Goal: Navigation & Orientation: Find specific page/section

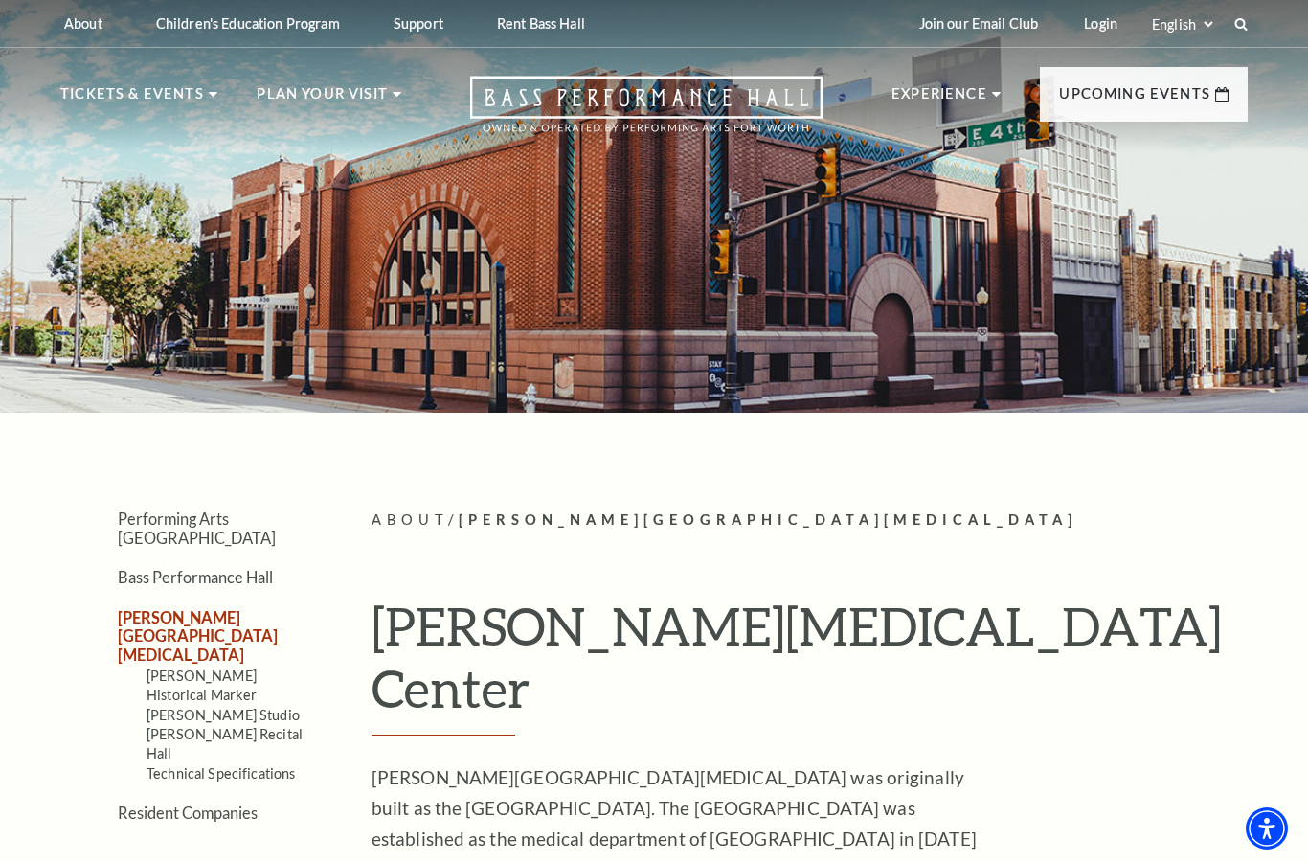
click at [1001, 97] on ul "Experience Tours Volunteers Careers Stay Connected Email Updates Contact Us Pre…" at bounding box center [1069, 109] width 356 height 84
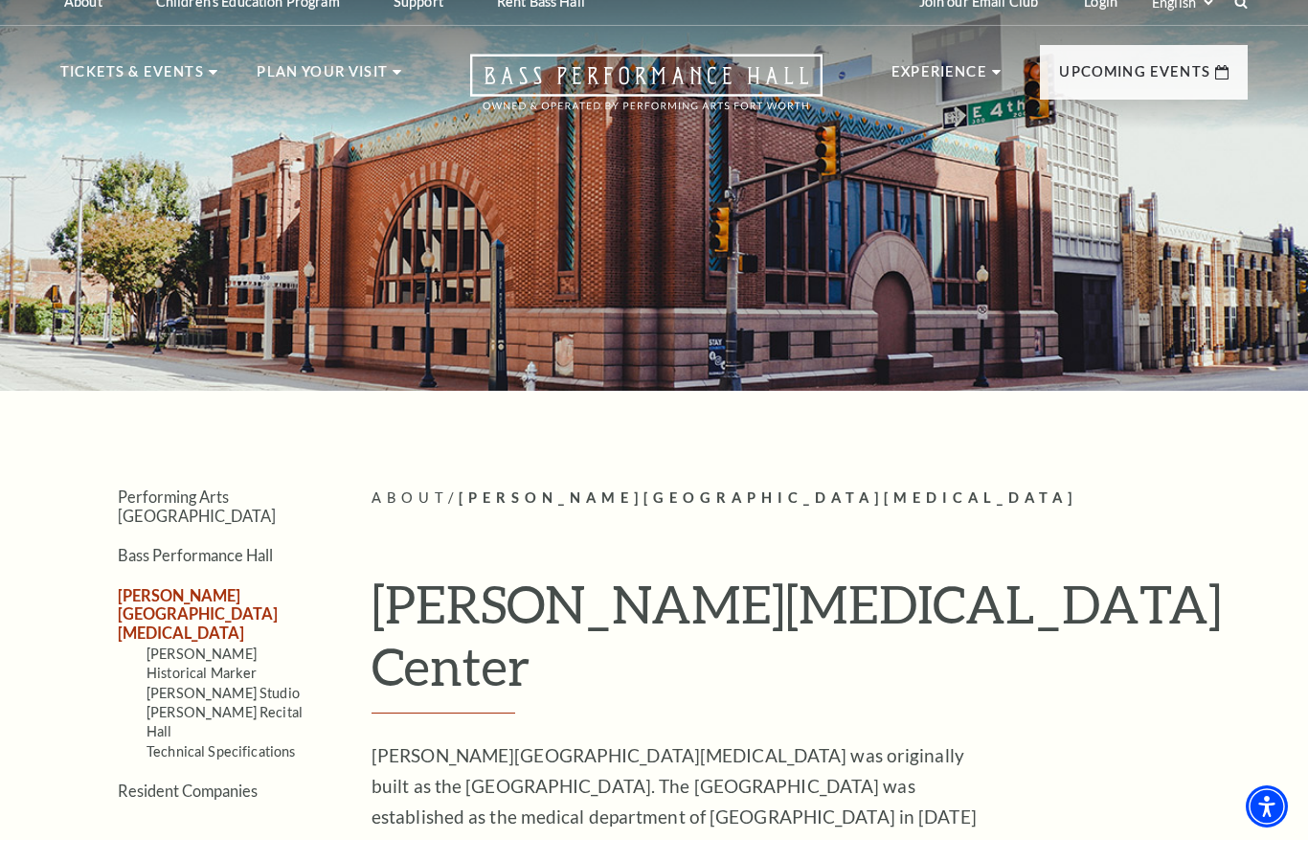
click at [1241, 348] on div at bounding box center [654, 201] width 1308 height 424
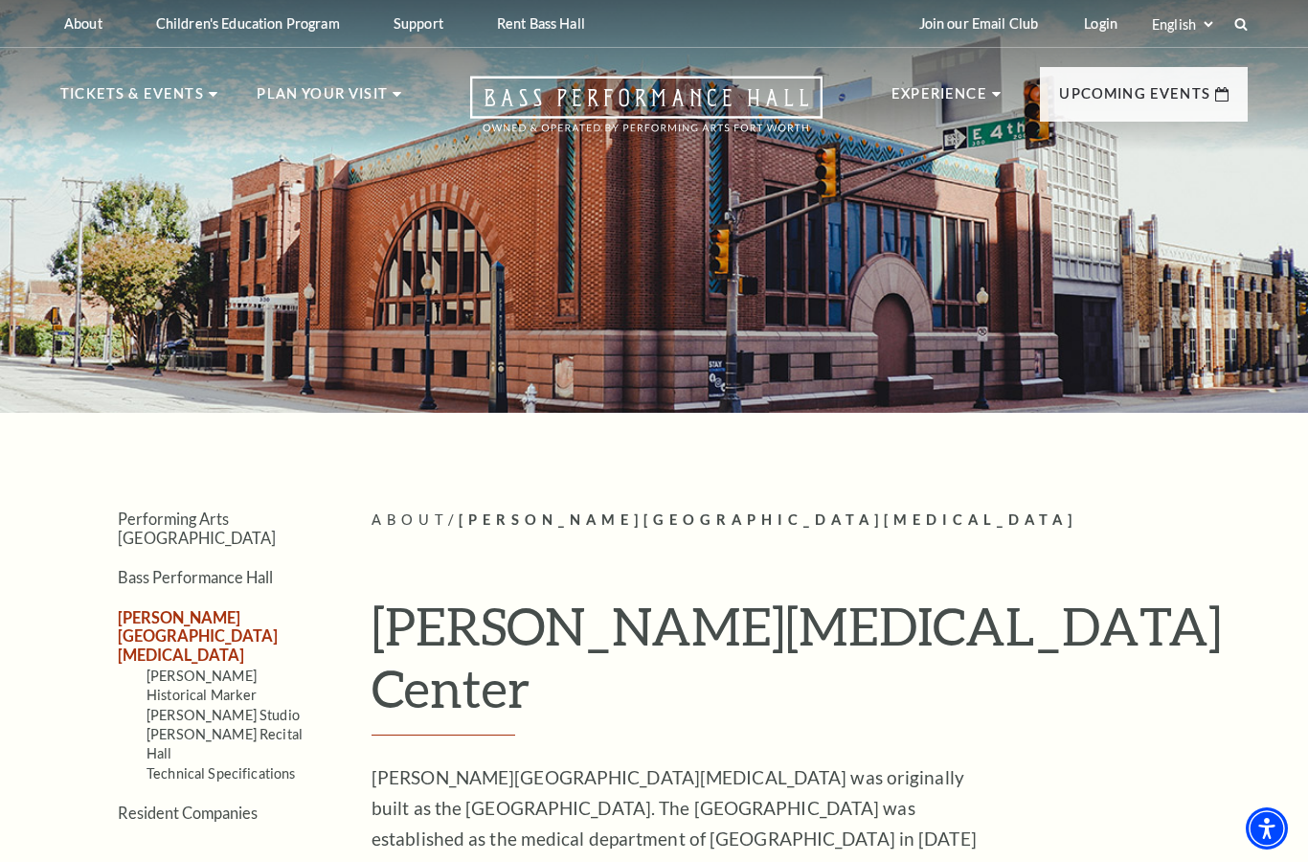
click at [742, 359] on link "Virtual Tour" at bounding box center [730, 355] width 118 height 26
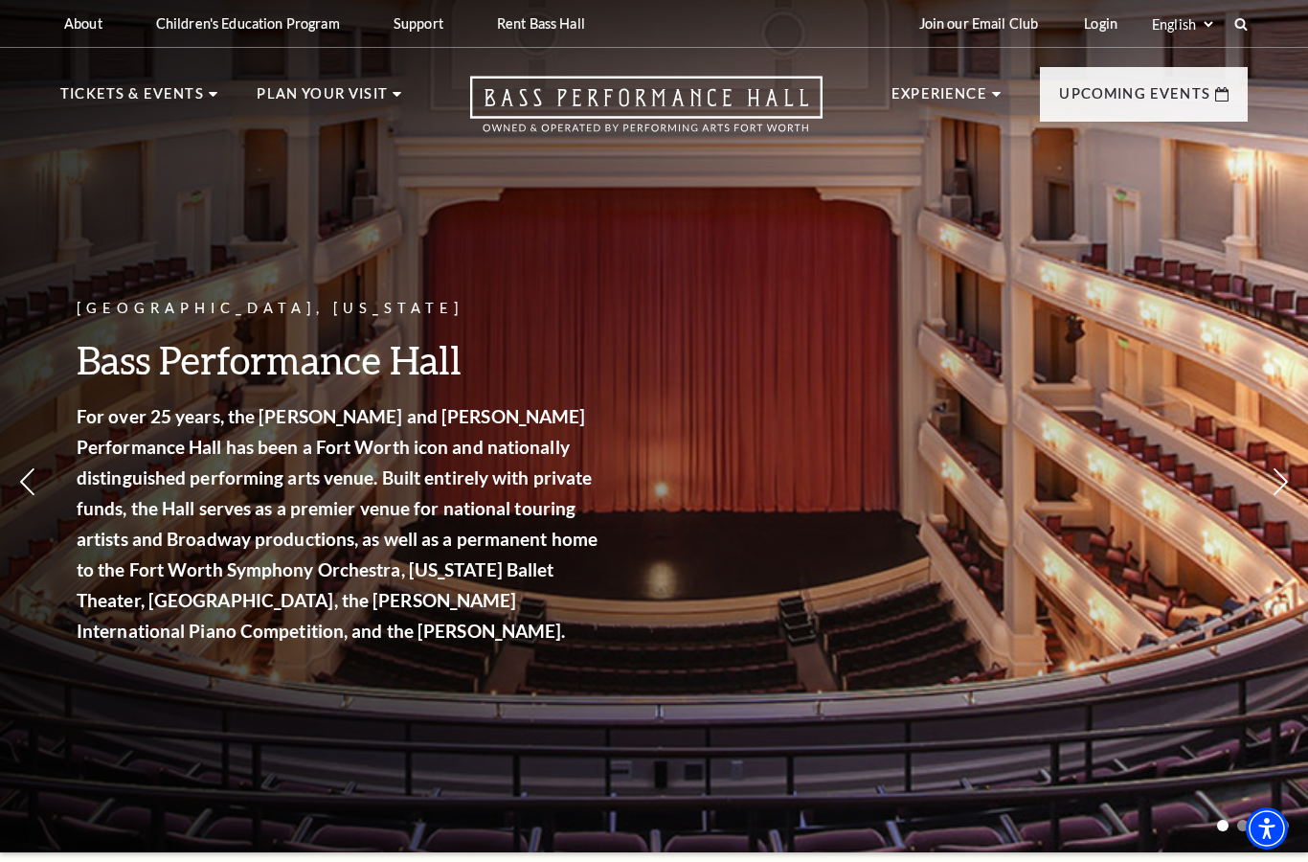
click at [149, 190] on link "Now On Sale" at bounding box center [132, 191] width 110 height 16
